Goal: Task Accomplishment & Management: Use online tool/utility

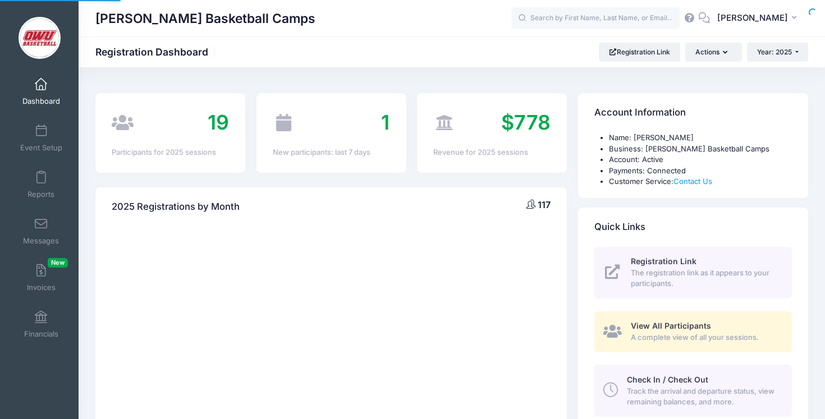
select select
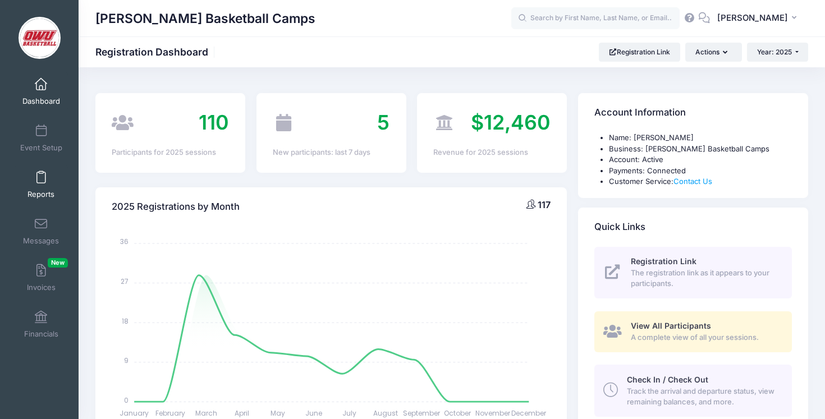
click at [41, 176] on span at bounding box center [41, 178] width 0 height 12
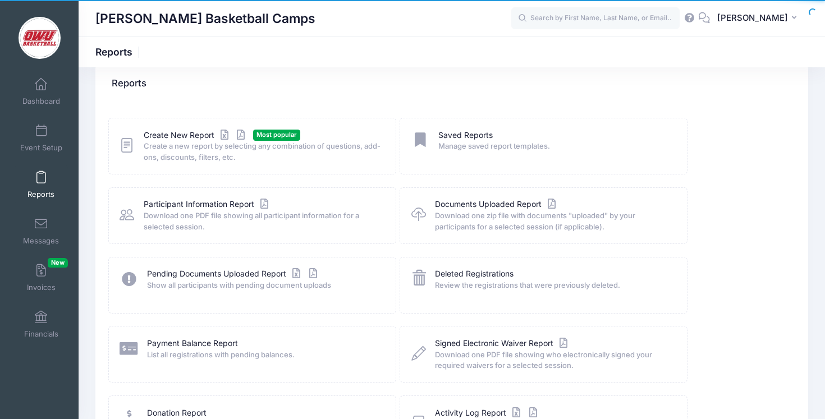
scroll to position [36, 0]
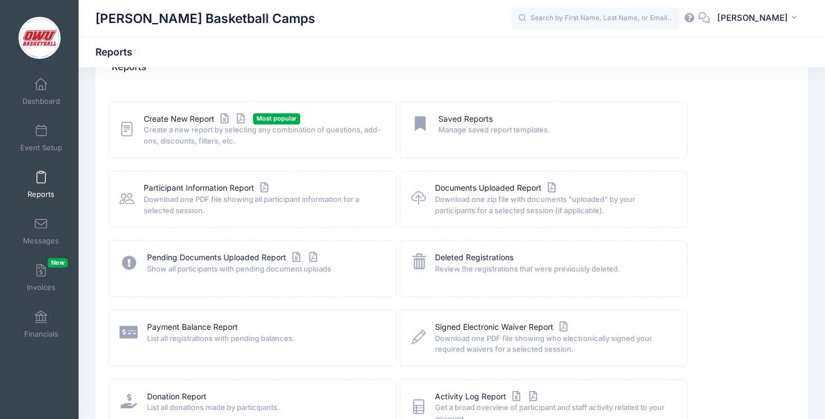
click at [192, 110] on div "Create New Report Most popular Create a new report by selecting any combination…" at bounding box center [252, 130] width 288 height 57
click at [193, 116] on link "Create New Report" at bounding box center [196, 119] width 104 height 12
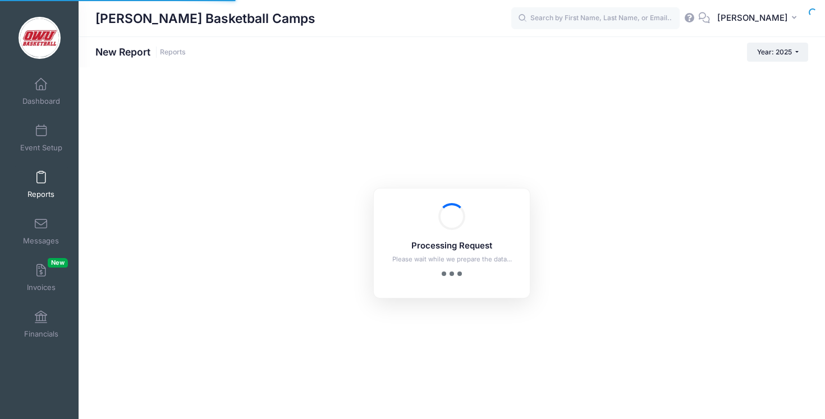
checkbox input "true"
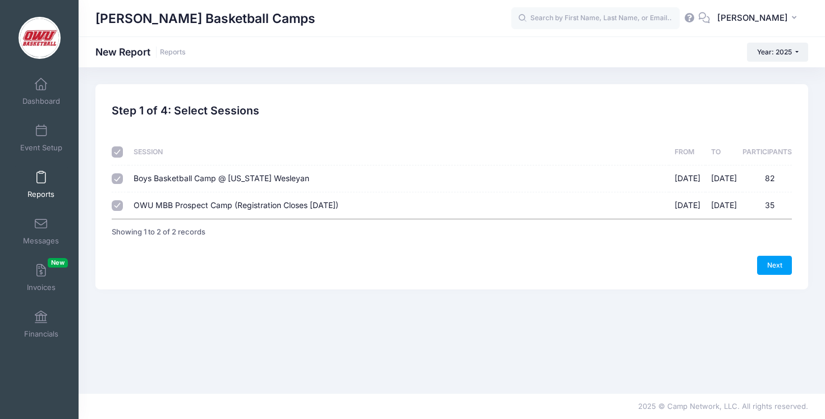
click at [163, 180] on span "Boys Basketball Camp @ [US_STATE] Wesleyan" at bounding box center [222, 178] width 176 height 10
click at [123, 180] on input "Boys Basketball Camp @ Ohio Wesleyan 06/09/2025 - 06/12/2025 82" at bounding box center [117, 178] width 11 height 11
checkbox input "false"
click at [764, 256] on link "Next" at bounding box center [774, 265] width 35 height 19
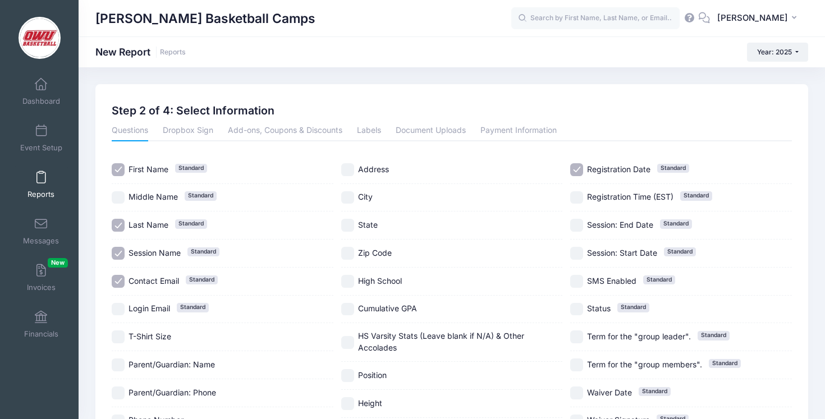
click at [156, 278] on span "Contact Email" at bounding box center [153, 281] width 50 height 10
checkbox input "false"
click at [158, 258] on span "Session Name Standard" at bounding box center [154, 253] width 52 height 12
checkbox input "false"
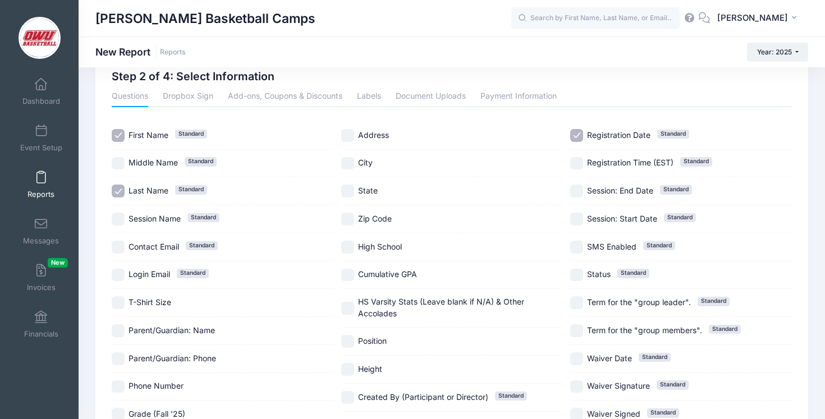
scroll to position [35, 0]
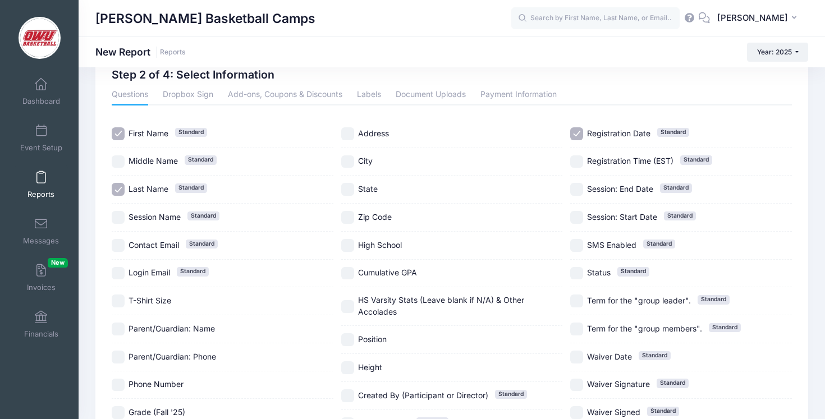
click at [604, 129] on span "Registration Date" at bounding box center [618, 133] width 63 height 10
checkbox input "false"
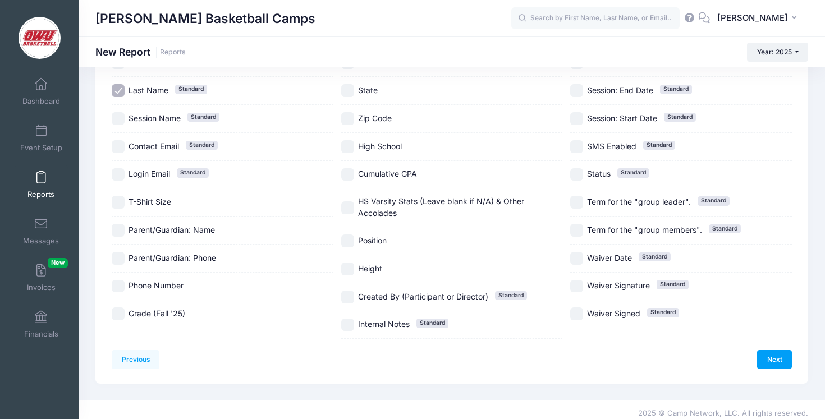
scroll to position [141, 0]
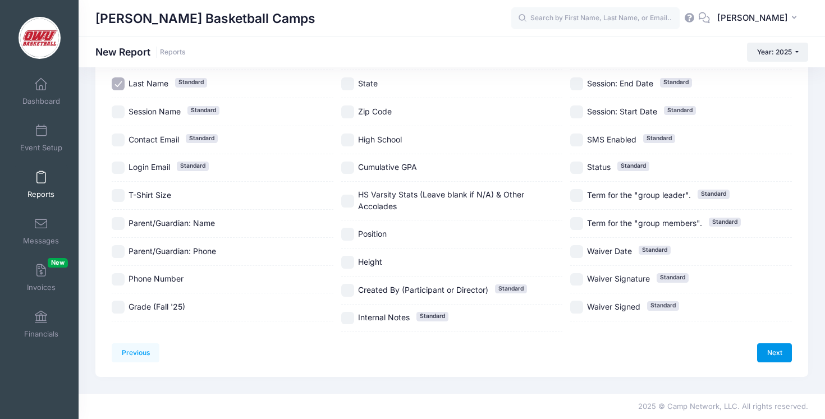
click at [773, 356] on link "Next" at bounding box center [774, 352] width 35 height 19
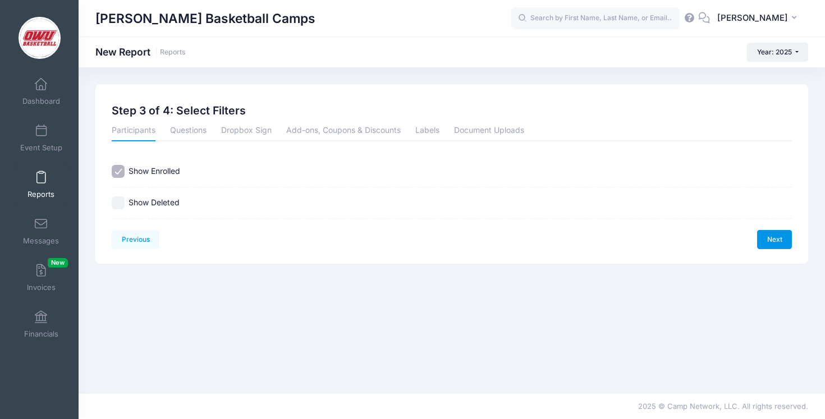
scroll to position [0, 0]
click at [781, 242] on link "Next" at bounding box center [774, 239] width 35 height 19
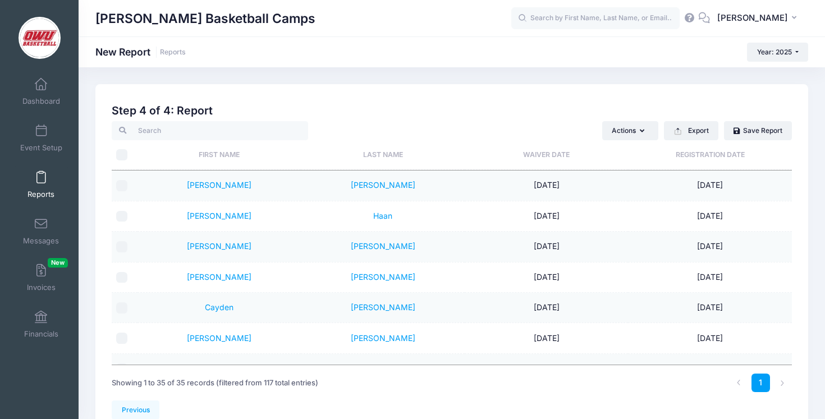
click at [407, 160] on th "Last Name" at bounding box center [382, 155] width 163 height 30
click at [688, 132] on button "Export" at bounding box center [691, 130] width 54 height 19
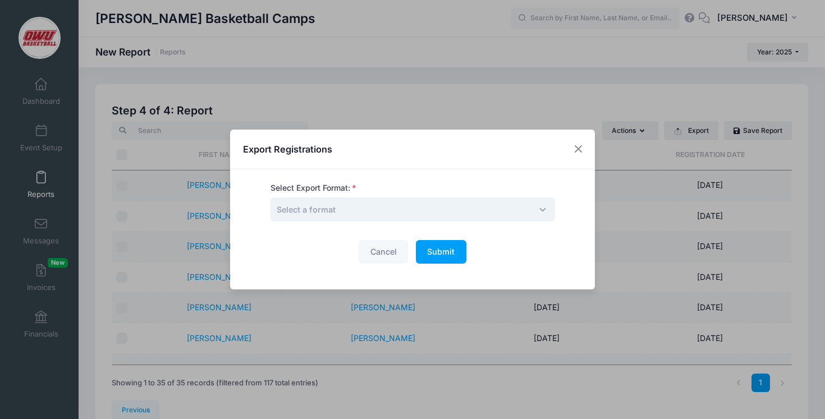
click at [417, 219] on span "Select a format" at bounding box center [412, 209] width 284 height 24
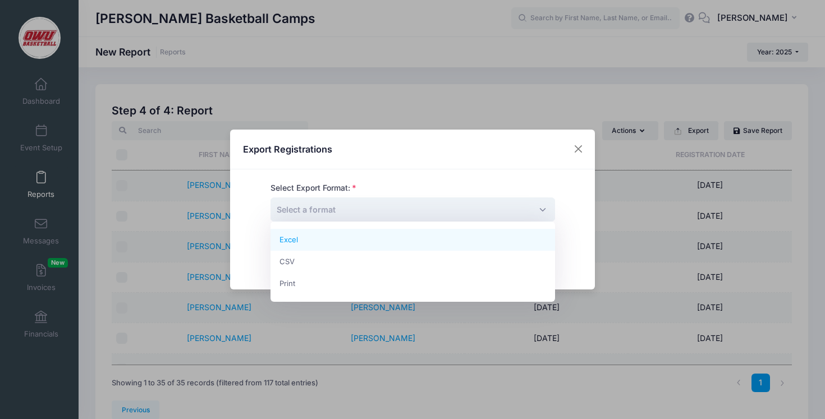
select select "excel"
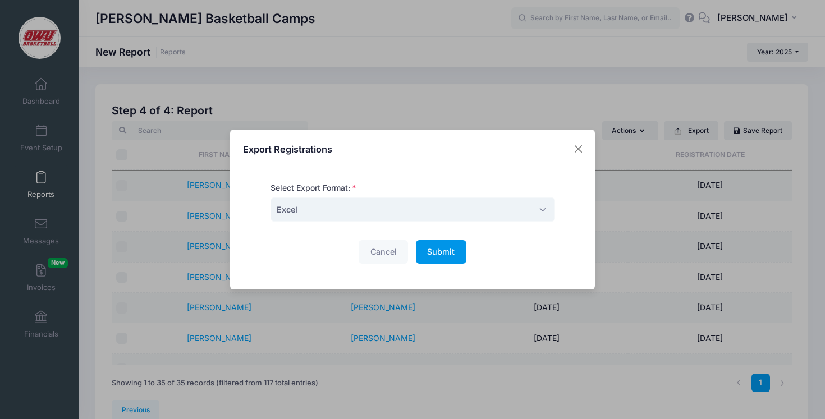
click at [438, 249] on span "Submit" at bounding box center [440, 252] width 27 height 10
